Goal: Task Accomplishment & Management: Manage account settings

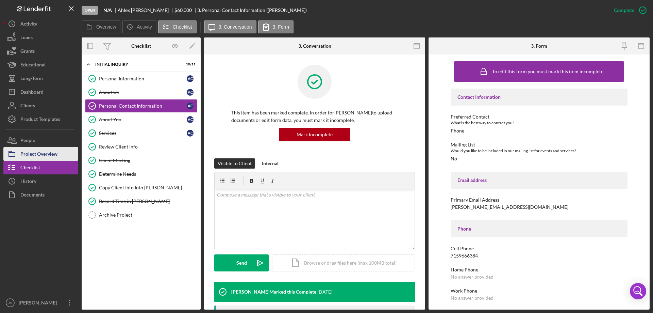
click at [41, 151] on div "Project Overview" at bounding box center [38, 154] width 37 height 15
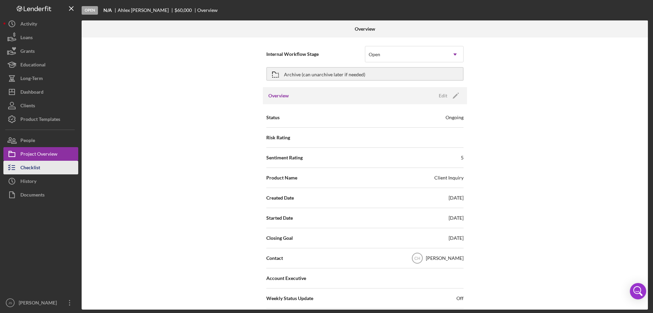
click at [36, 167] on div "Checklist" at bounding box center [30, 168] width 20 height 15
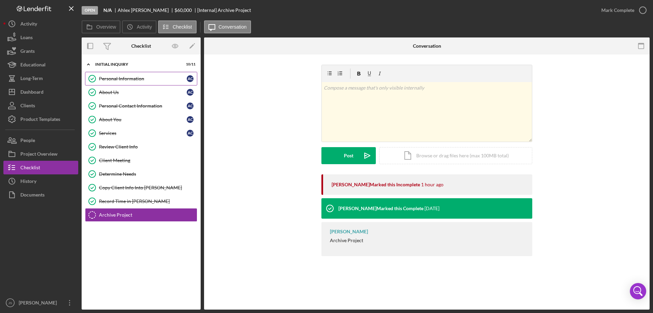
click at [153, 75] on link "Personal Information Personal Information A C" at bounding box center [141, 79] width 112 height 14
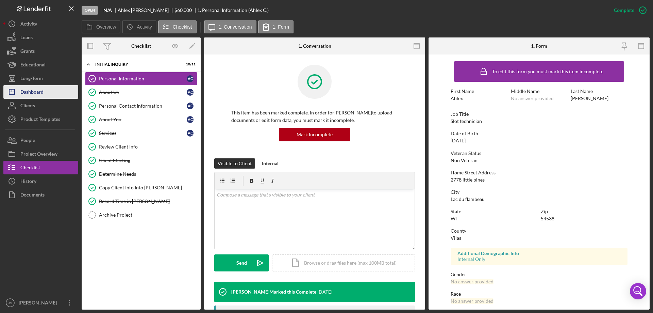
click at [42, 93] on div "Dashboard" at bounding box center [31, 92] width 23 height 15
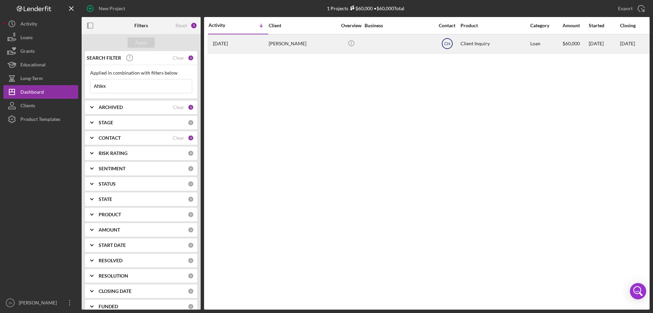
click at [446, 43] on text "CH" at bounding box center [447, 44] width 6 height 5
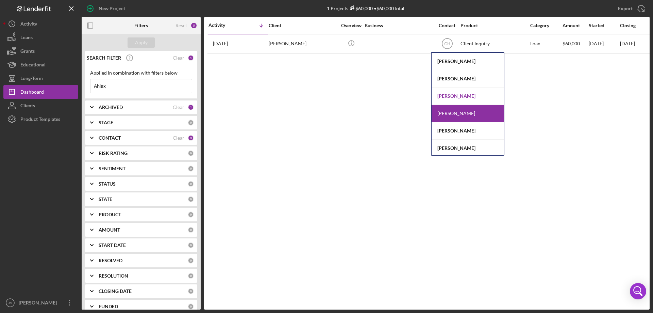
click at [460, 95] on div "[PERSON_NAME]" at bounding box center [468, 95] width 72 height 17
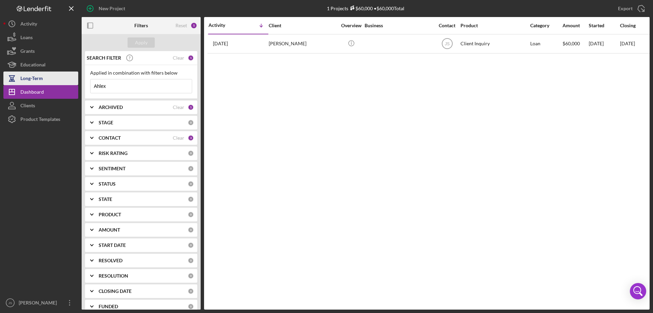
drag, startPoint x: 113, startPoint y: 86, endPoint x: 76, endPoint y: 81, distance: 37.4
click at [76, 81] on div "New Project 1 Projects $60,000 • $60,000 Total Ahlex Export Icon/Export Filters…" at bounding box center [326, 154] width 647 height 309
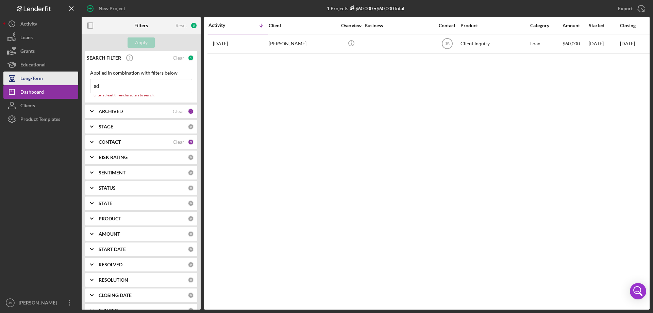
type input "s"
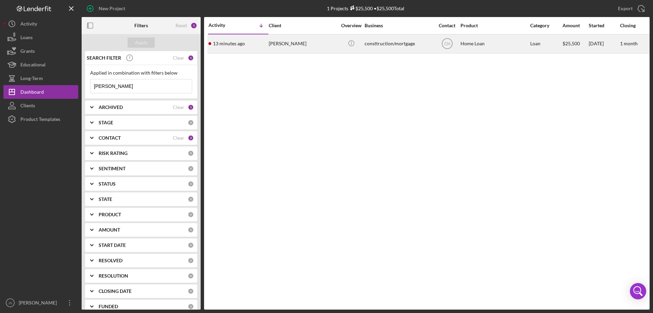
type input "[PERSON_NAME]"
click at [338, 47] on td "[PERSON_NAME]" at bounding box center [303, 43] width 70 height 19
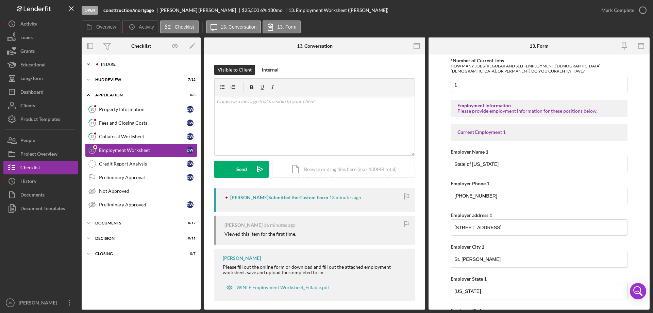
click at [89, 64] on polyline at bounding box center [88, 64] width 2 height 1
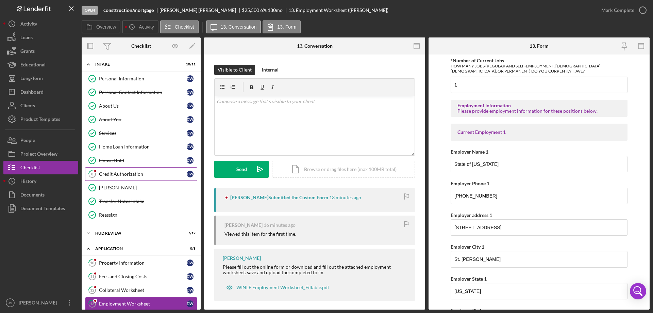
click at [113, 170] on link "8 Credit Authorization D W" at bounding box center [141, 174] width 112 height 14
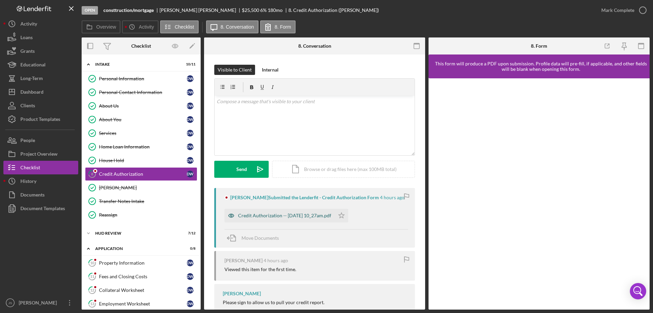
click at [231, 216] on icon "button" at bounding box center [231, 216] width 2 height 2
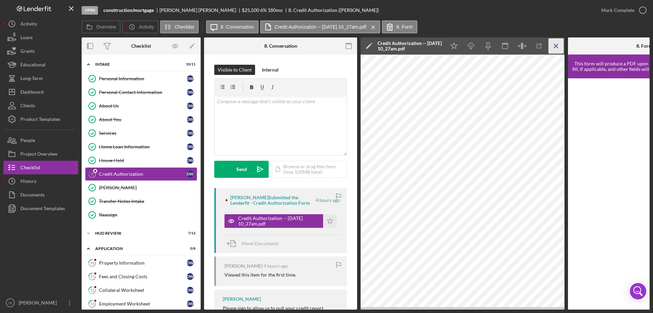
click at [556, 45] on icon "Icon/Menu Close" at bounding box center [556, 45] width 15 height 15
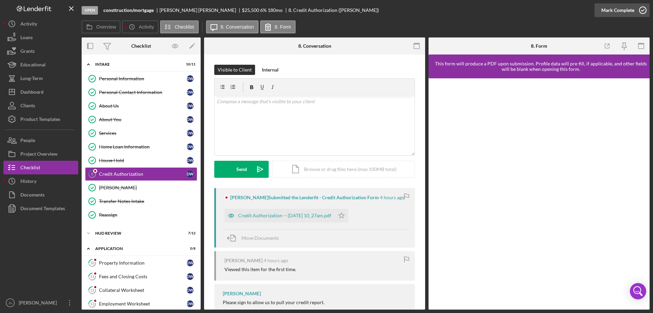
click at [641, 10] on icon "button" at bounding box center [643, 10] width 17 height 17
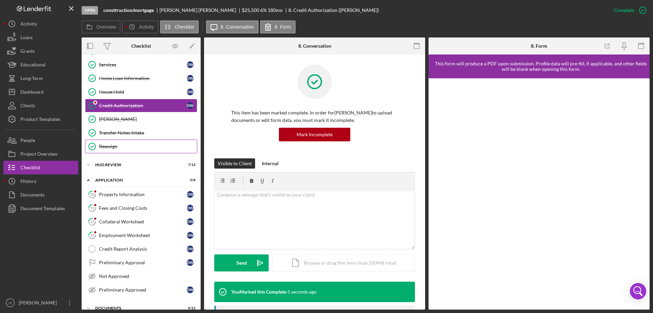
scroll to position [102, 0]
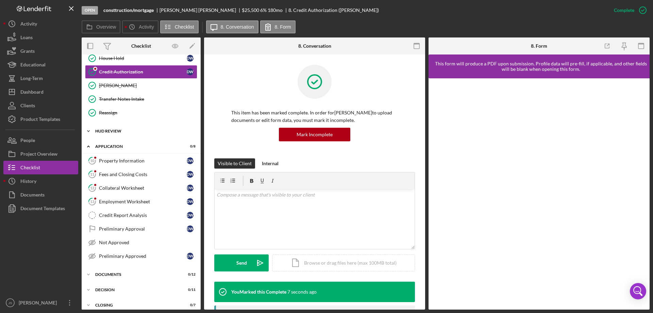
click at [88, 131] on icon "Icon/Expander" at bounding box center [89, 131] width 14 height 14
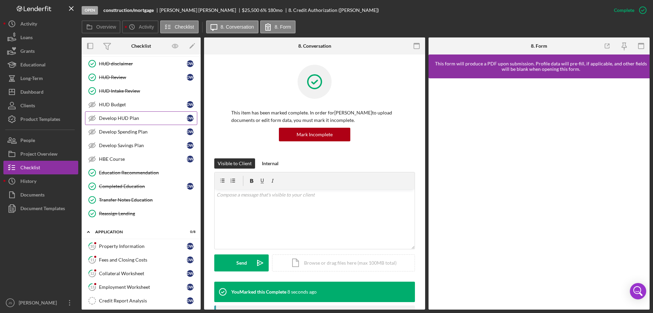
scroll to position [238, 0]
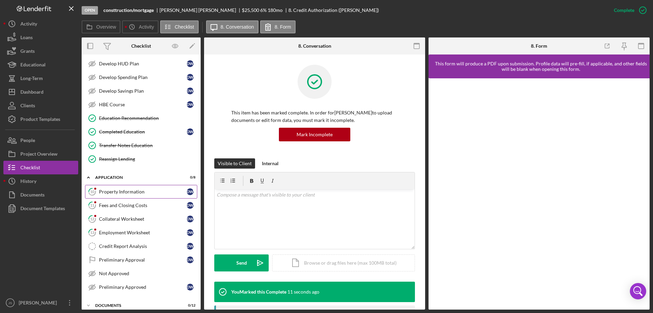
click at [125, 192] on div "Property Information" at bounding box center [143, 191] width 88 height 5
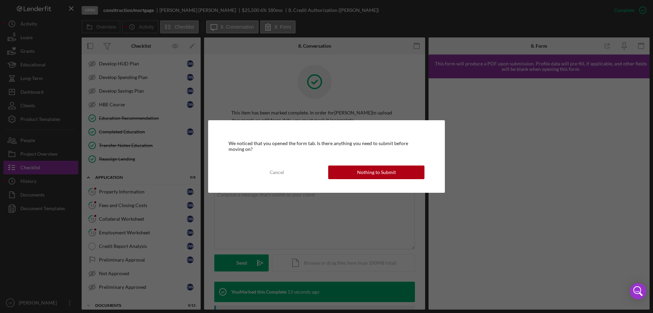
click at [151, 174] on div "We noticed that you opened the form tab. Is there anything you need to submit b…" at bounding box center [326, 156] width 653 height 313
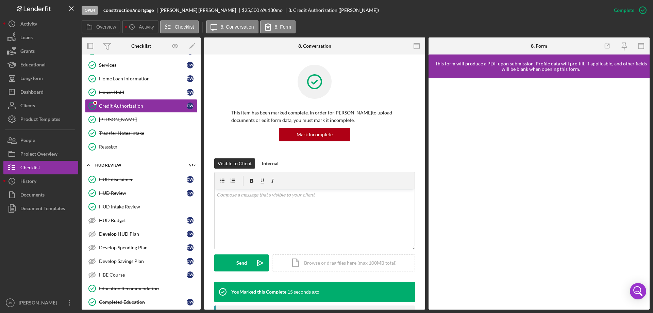
scroll to position [0, 0]
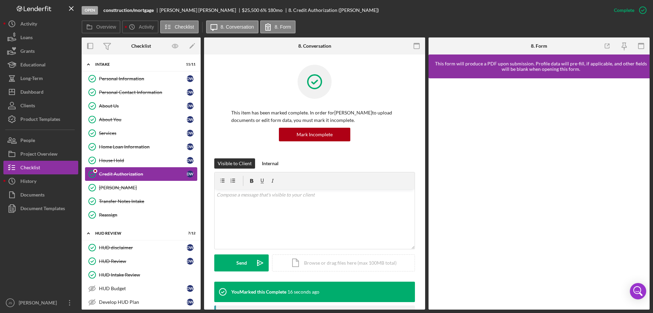
click at [142, 172] on div "Credit Authorization" at bounding box center [143, 173] width 88 height 5
click at [132, 185] on div "[PERSON_NAME]" at bounding box center [148, 187] width 98 height 5
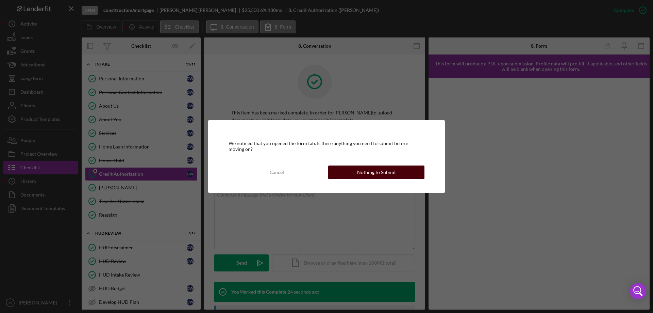
click at [350, 174] on button "Nothing to Submit" at bounding box center [376, 172] width 96 height 14
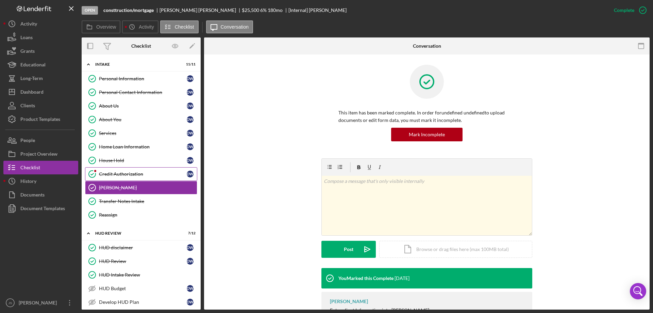
click at [168, 172] on div "Credit Authorization" at bounding box center [143, 173] width 88 height 5
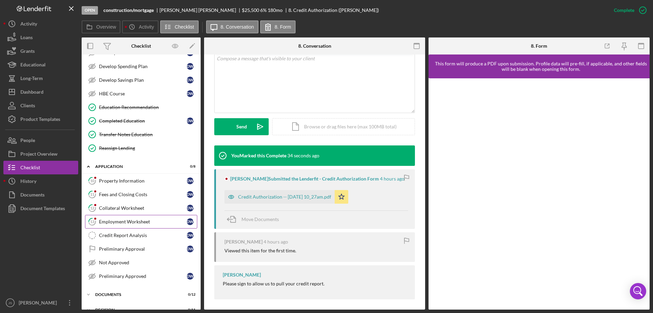
scroll to position [272, 0]
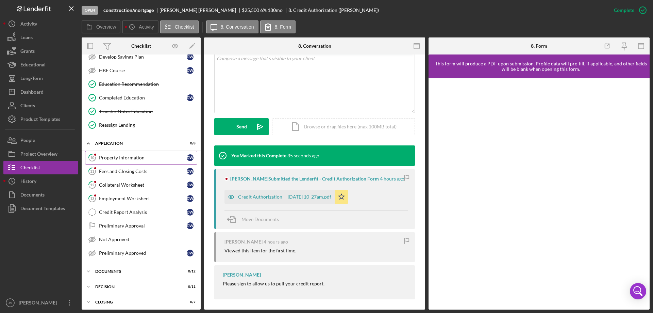
click at [105, 155] on div "Property Information" at bounding box center [143, 157] width 88 height 5
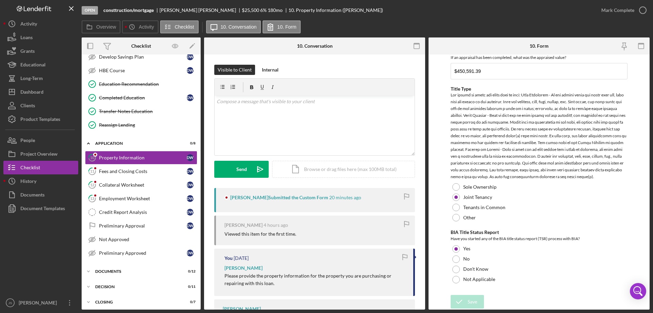
scroll to position [422, 0]
click at [108, 170] on div "Fees and Closing Costs" at bounding box center [143, 170] width 88 height 5
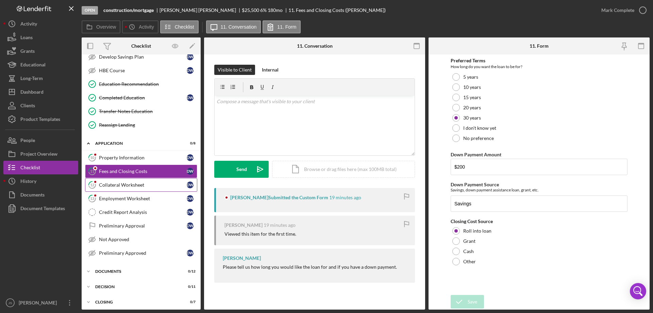
click at [106, 185] on div "Collateral Worksheet" at bounding box center [143, 184] width 88 height 5
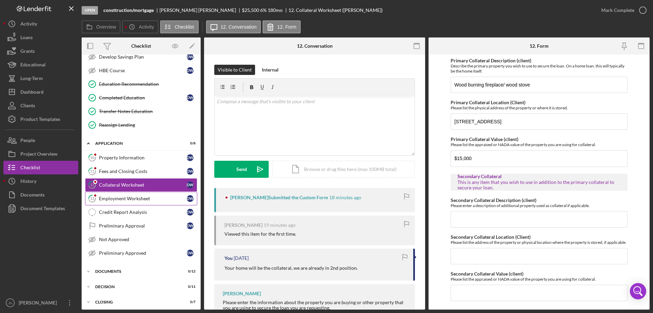
click at [109, 197] on div "Employment Worksheet" at bounding box center [143, 198] width 88 height 5
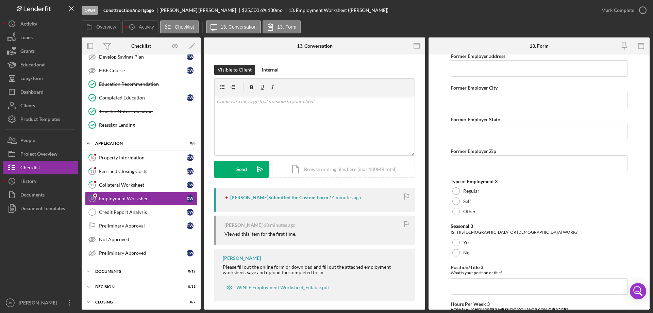
scroll to position [1227, 0]
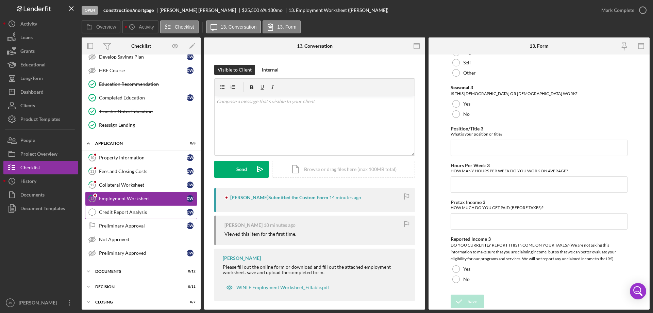
click at [128, 213] on div "Credit Report Analysis" at bounding box center [143, 211] width 88 height 5
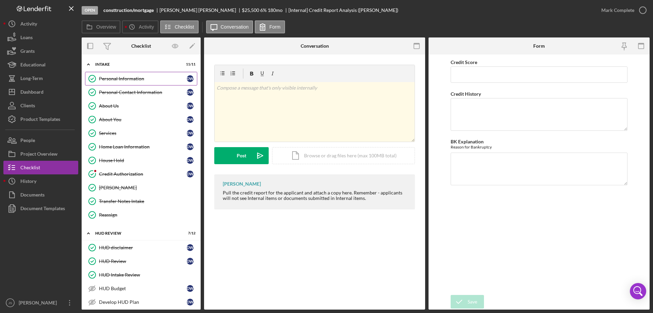
click at [118, 76] on div "Personal Information" at bounding box center [143, 78] width 88 height 5
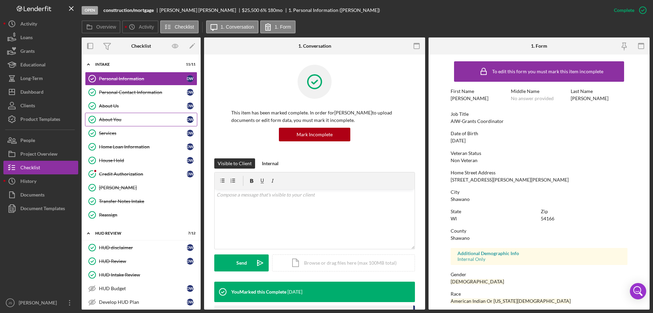
click at [108, 117] on div "About You" at bounding box center [143, 119] width 88 height 5
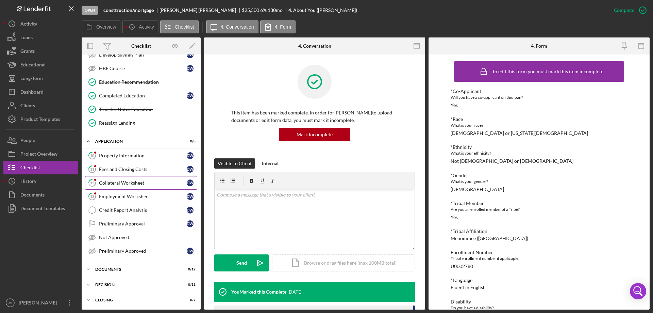
scroll to position [275, 0]
click at [89, 266] on icon "Icon/Expander" at bounding box center [89, 268] width 14 height 14
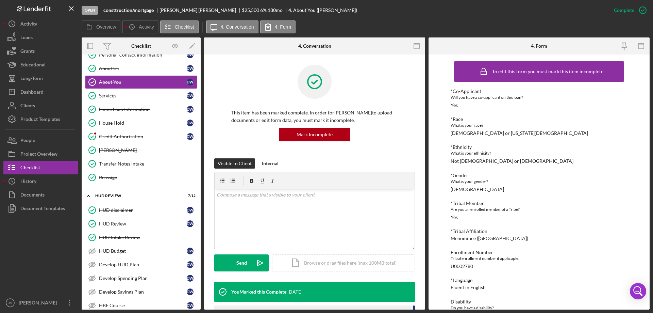
scroll to position [37, 0]
